Goal: Task Accomplishment & Management: Manage account settings

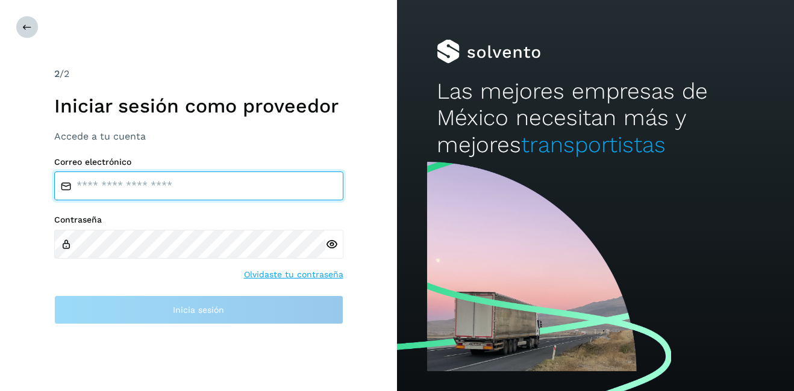
type input "**********"
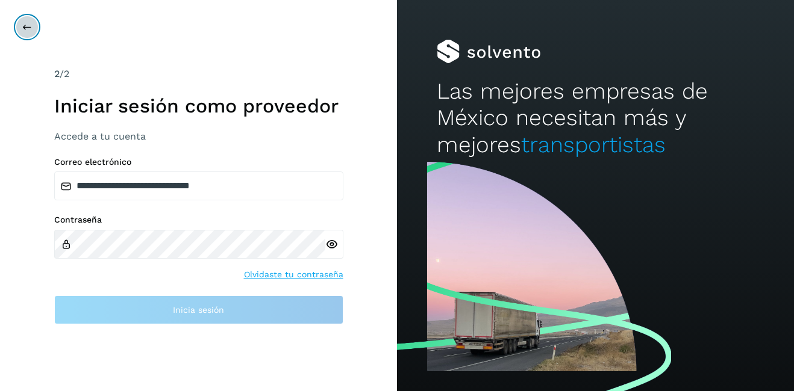
click at [29, 37] on button at bounding box center [27, 27] width 23 height 23
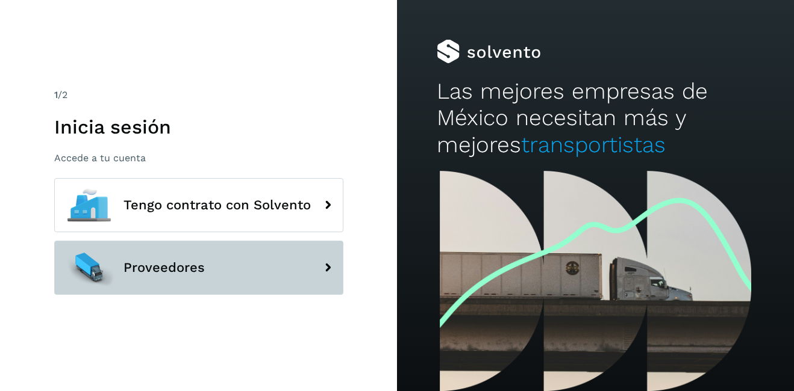
click at [210, 274] on button "Proveedores" at bounding box center [198, 268] width 289 height 54
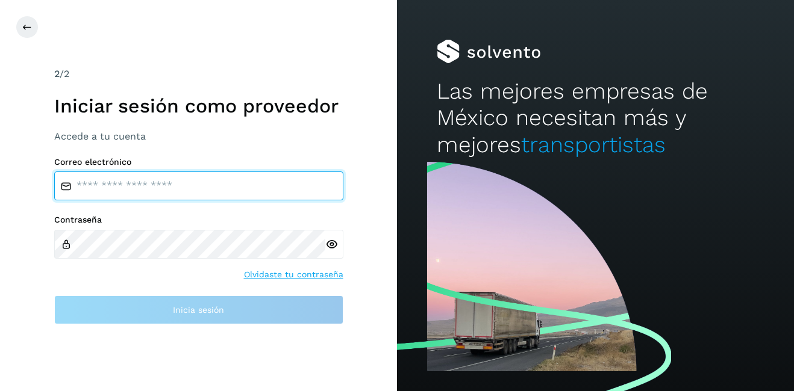
type input "**********"
